Goal: Information Seeking & Learning: Learn about a topic

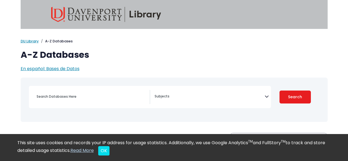
select select "Database Subject Filter"
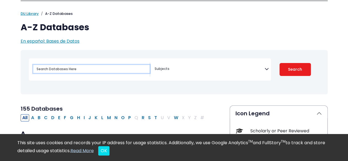
paste input "definition of cultural competence and discuss the complexities of cultural sett…"
type input "definition of cultural competence and discuss the complexities of cultural sett…"
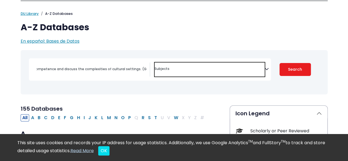
scroll to position [0, 0]
click at [199, 71] on textarea "Search" at bounding box center [210, 69] width 110 height 4
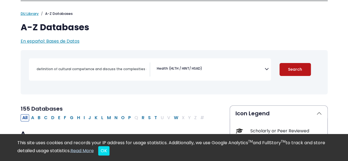
click at [300, 70] on button "Search" at bounding box center [295, 69] width 31 height 13
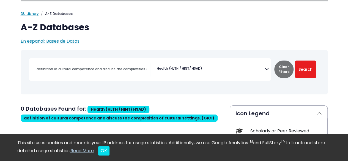
click at [266, 69] on icon "Search filters" at bounding box center [267, 68] width 4 height 8
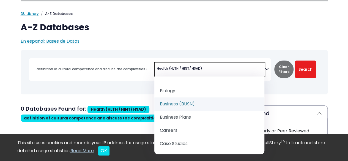
scroll to position [110, 0]
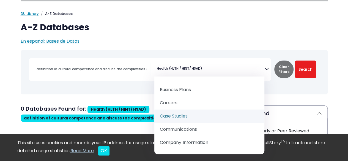
select select "219044"
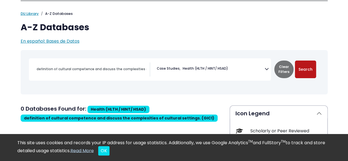
click at [307, 73] on button "Search" at bounding box center [305, 70] width 21 height 18
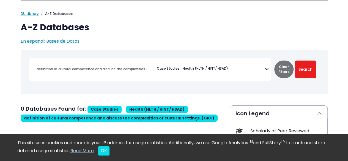
click at [265, 68] on icon "Search filters" at bounding box center [267, 68] width 4 height 8
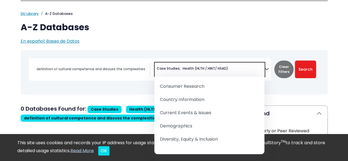
scroll to position [220, 0]
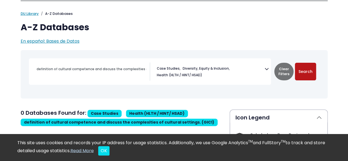
click at [309, 70] on button "Search" at bounding box center [305, 72] width 21 height 18
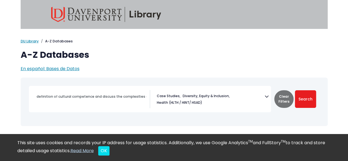
click at [265, 97] on icon "Search filters" at bounding box center [267, 95] width 4 height 8
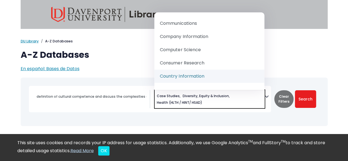
scroll to position [193, 0]
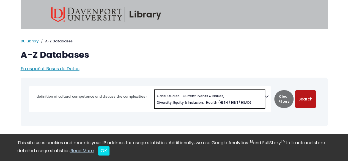
click at [305, 101] on button "Search" at bounding box center [305, 99] width 21 height 18
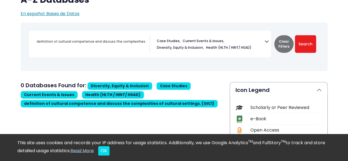
scroll to position [83, 0]
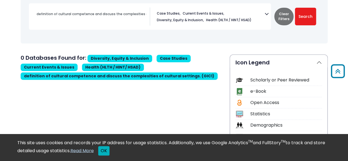
click at [110, 151] on button "OK" at bounding box center [103, 150] width 11 height 9
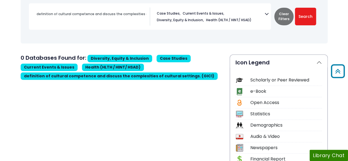
scroll to position [0, 0]
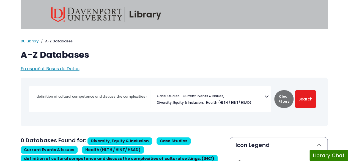
click at [265, 97] on icon "Search filters" at bounding box center [267, 95] width 4 height 8
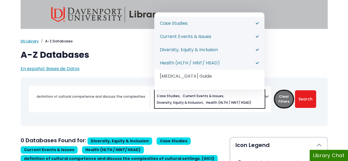
click at [284, 101] on button "Clear Filters" at bounding box center [284, 99] width 19 height 18
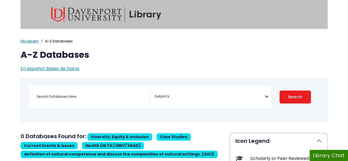
select select "Database Subject Filter"
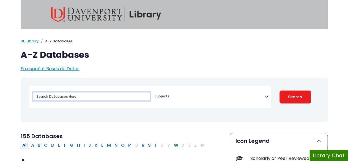
click at [91, 97] on input "Search database by title or keyword" at bounding box center [91, 97] width 116 height 8
type input "health and human services"
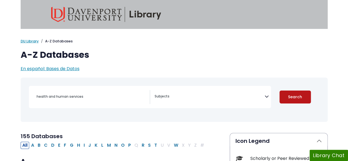
click at [295, 99] on button "Search" at bounding box center [295, 97] width 31 height 13
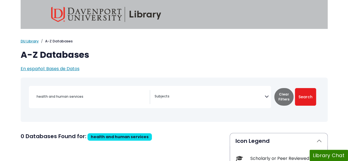
click at [266, 98] on icon "Search filters" at bounding box center [267, 95] width 4 height 8
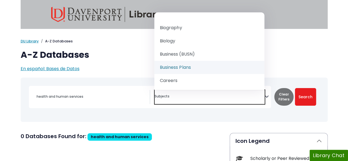
scroll to position [83, 0]
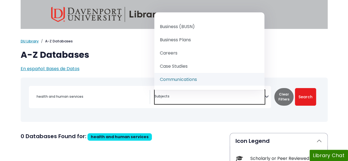
select select "219045"
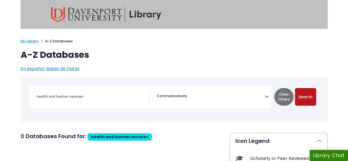
click at [303, 100] on button "Search" at bounding box center [305, 97] width 21 height 18
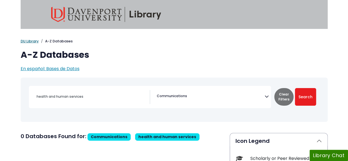
click at [35, 41] on link "DU Library" at bounding box center [30, 41] width 18 height 5
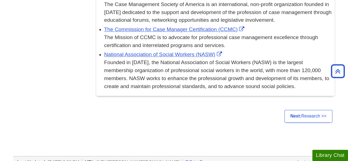
scroll to position [330, 0]
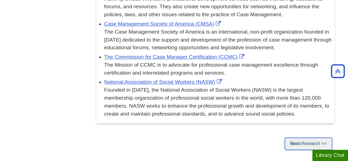
click at [297, 142] on strong "Next:" at bounding box center [295, 143] width 11 height 5
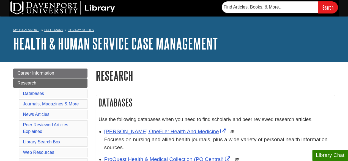
scroll to position [28, 0]
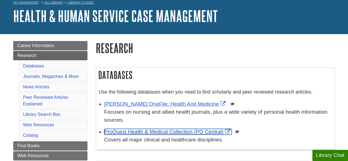
click at [146, 134] on link "ProQuest Health & Medical Collection (PQ Central)" at bounding box center [167, 132] width 127 height 6
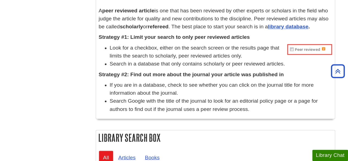
scroll to position [385, 0]
